Goal: Communication & Community: Answer question/provide support

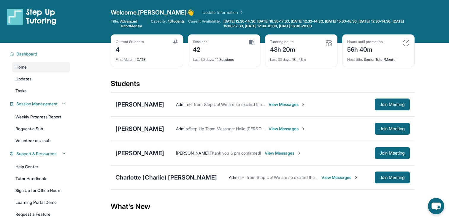
scroll to position [20, 0]
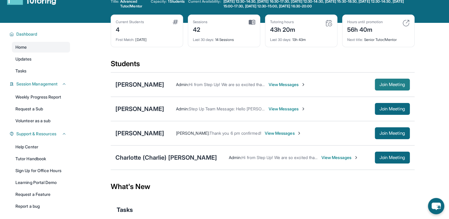
click at [397, 85] on span "Join Meeting" at bounding box center [393, 85] width 26 height 4
click at [290, 83] on span "View Messages" at bounding box center [287, 85] width 37 height 6
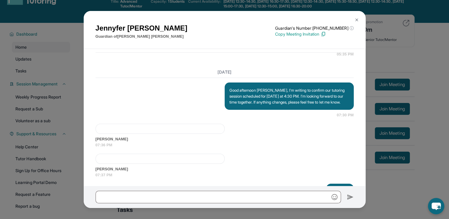
scroll to position [942, 0]
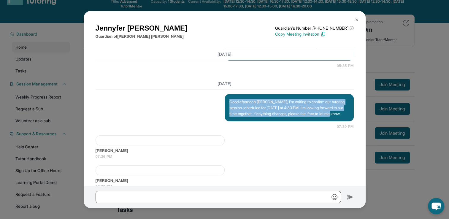
drag, startPoint x: 224, startPoint y: 154, endPoint x: 246, endPoint y: 172, distance: 28.5
click at [246, 121] on div "Good afternoon [PERSON_NAME], I’m writing to confirm our tutoring session sched…" at bounding box center [289, 107] width 129 height 27
copy p "Good afternoon [PERSON_NAME], I’m writing to confirm our tutoring session sched…"
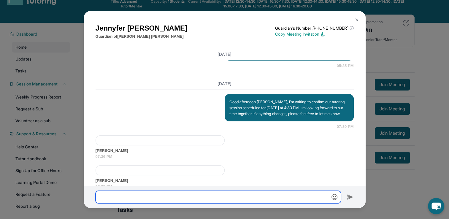
click at [172, 199] on input "text" at bounding box center [219, 197] width 246 height 12
paste input "**********"
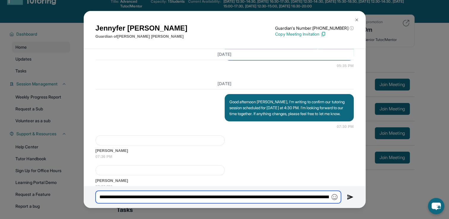
scroll to position [0, 205]
type input "**********"
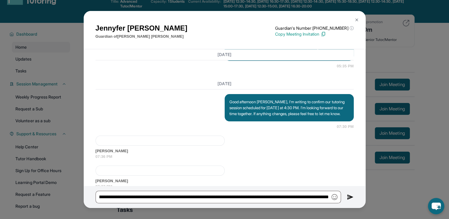
scroll to position [0, 0]
click at [349, 199] on img at bounding box center [350, 197] width 7 height 7
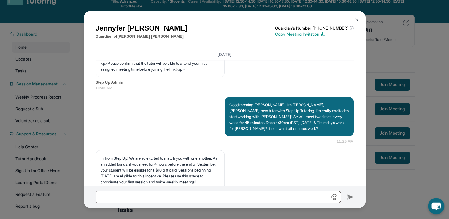
scroll to position [392, 0]
